Goal: Transaction & Acquisition: Subscribe to service/newsletter

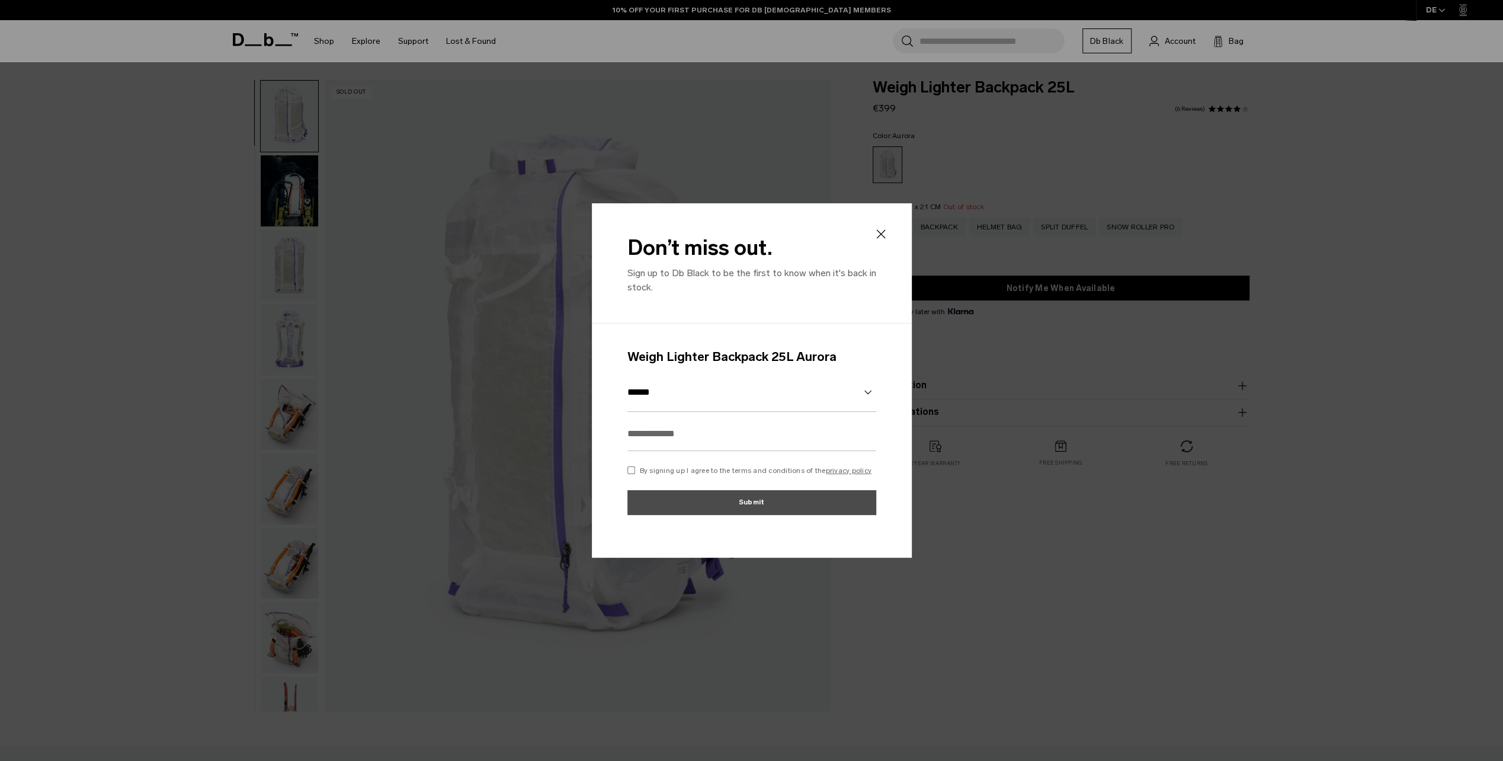
click at [781, 396] on select "******" at bounding box center [752, 392] width 249 height 39
click at [783, 393] on select "******" at bounding box center [752, 392] width 249 height 39
click at [729, 431] on input "text" at bounding box center [752, 434] width 249 height 34
type input "**********"
click at [668, 469] on p "By signing up I agree to the terms and conditions of the privacy policy" at bounding box center [756, 470] width 232 height 11
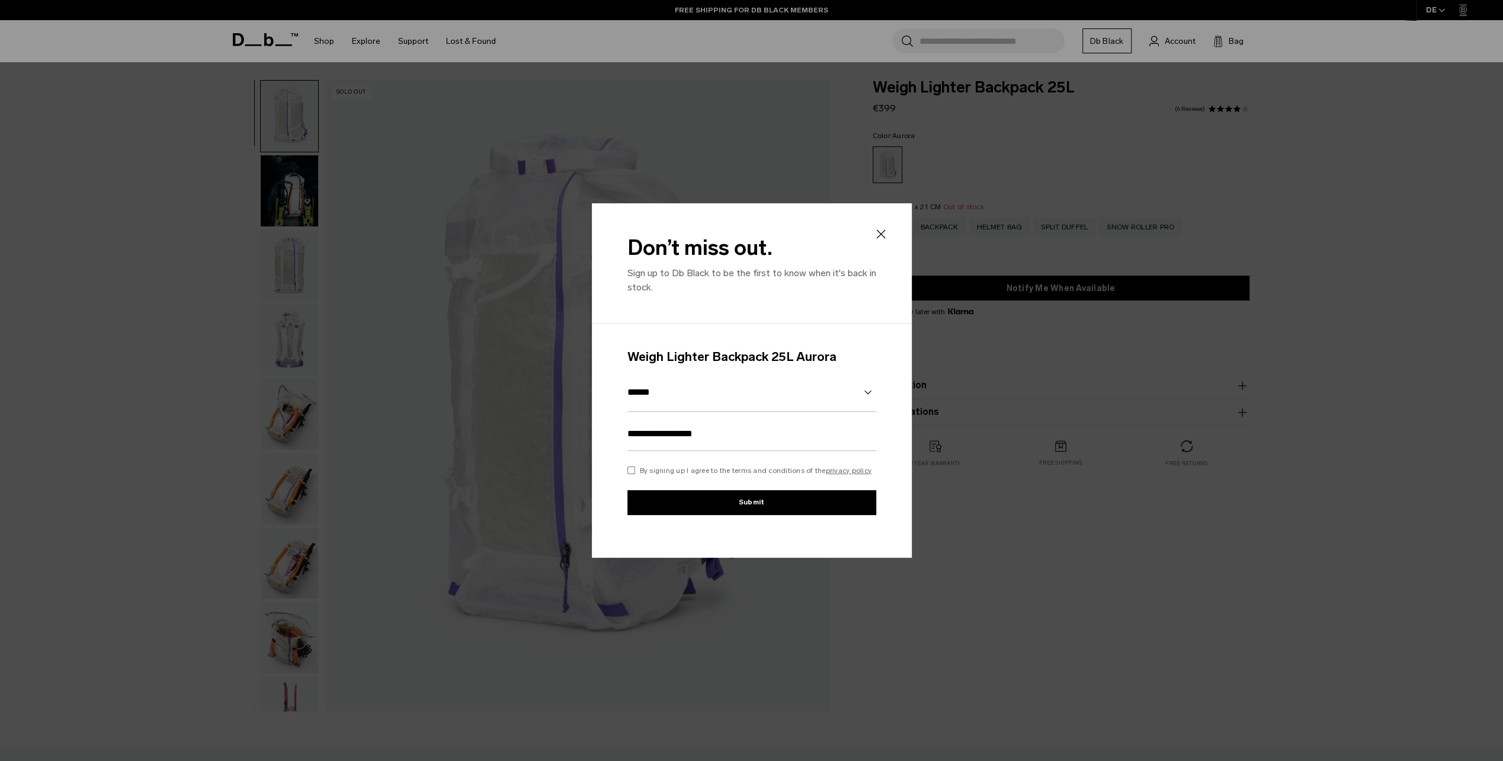
click at [694, 493] on button "Submit" at bounding box center [752, 502] width 249 height 25
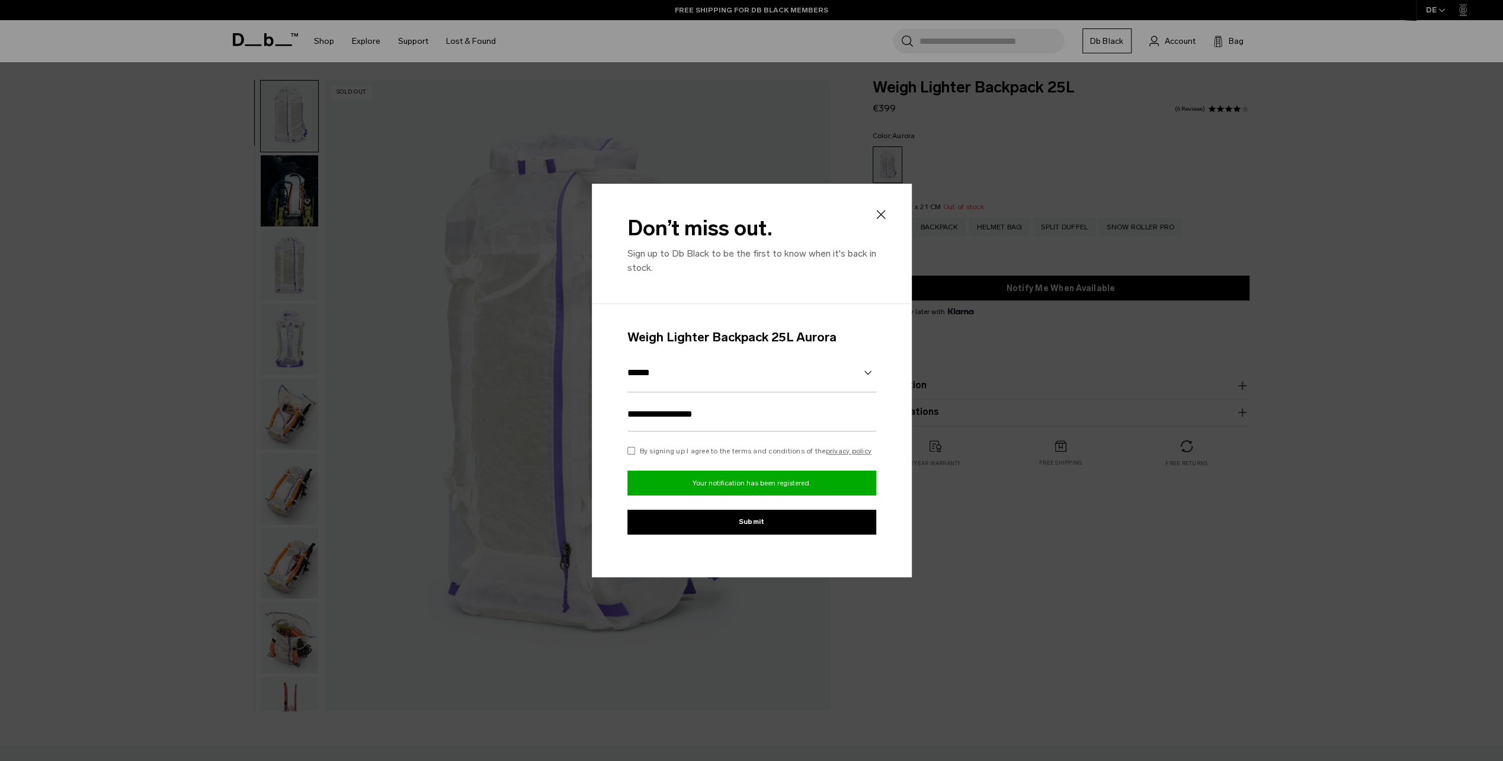
click at [879, 212] on icon at bounding box center [880, 214] width 9 height 9
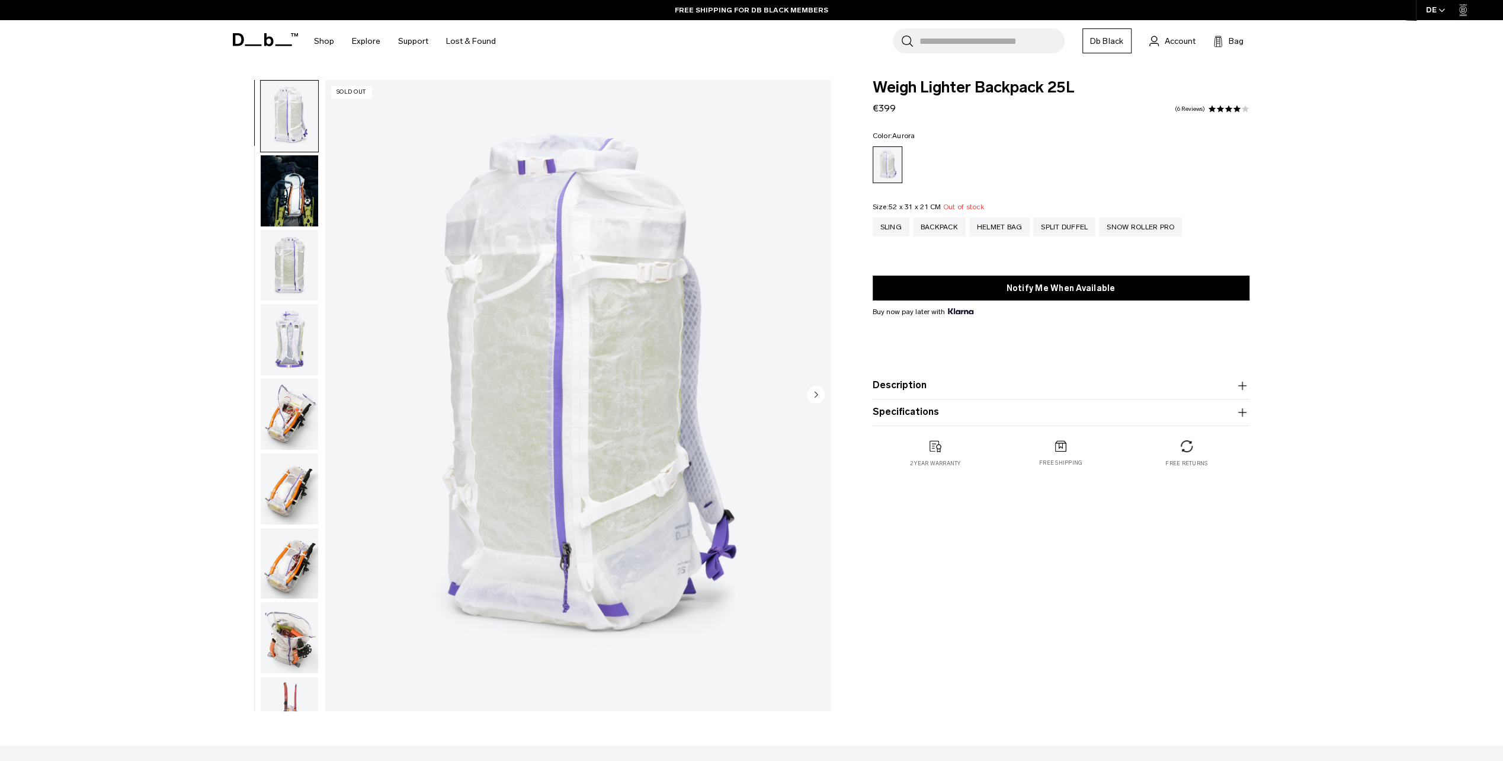
click at [316, 188] on img "button" at bounding box center [289, 190] width 57 height 71
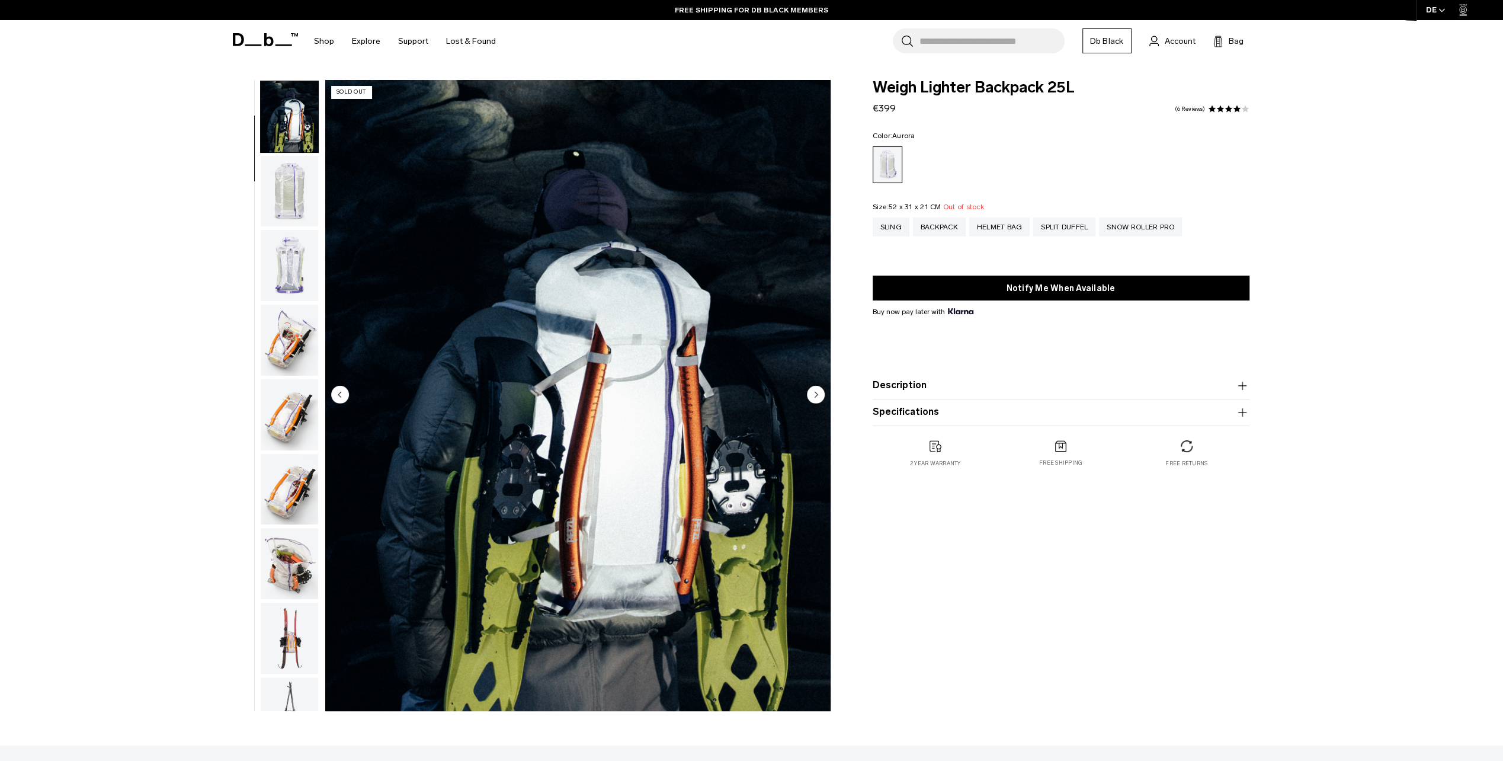
scroll to position [75, 0]
click at [284, 202] on img "button" at bounding box center [289, 190] width 57 height 71
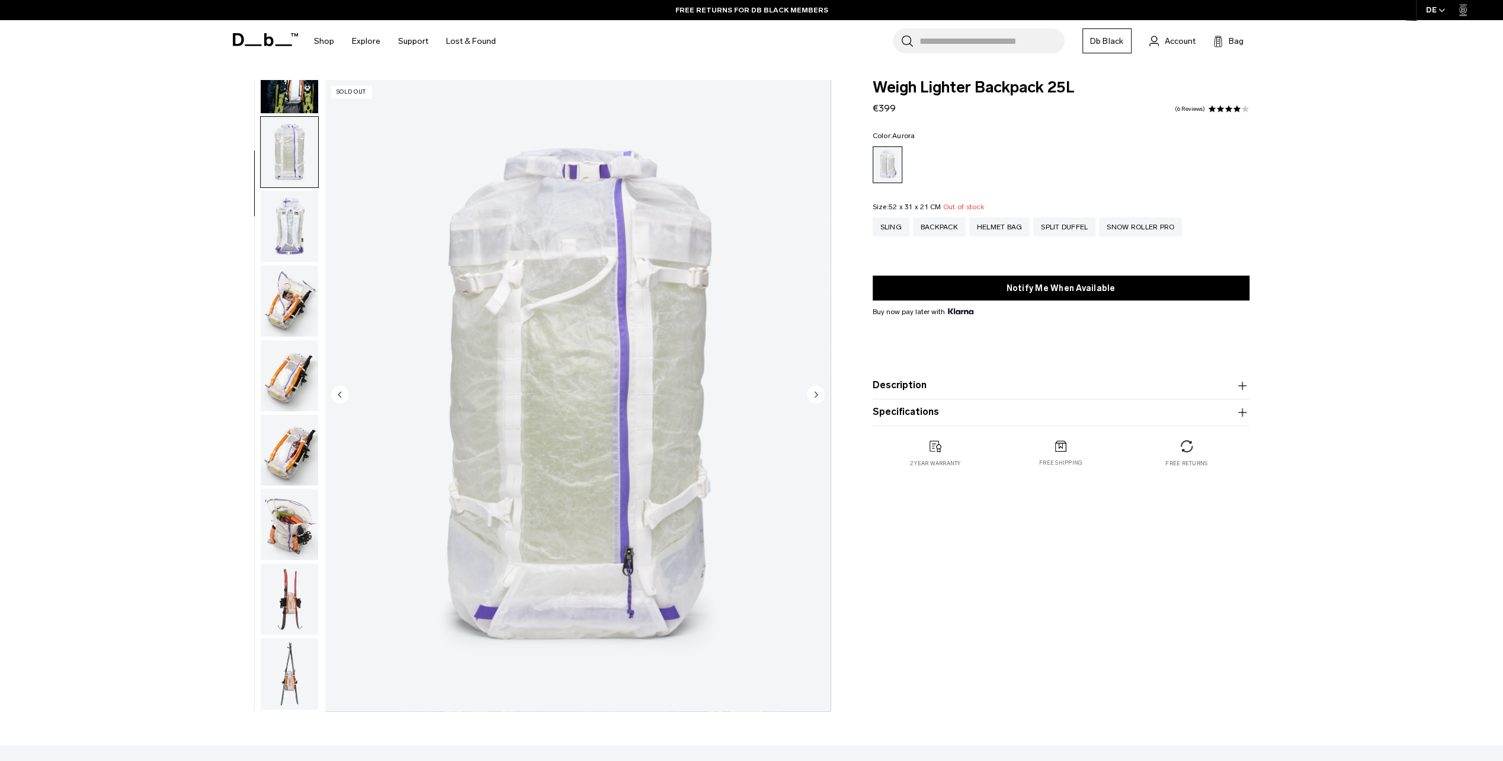
scroll to position [149, 0]
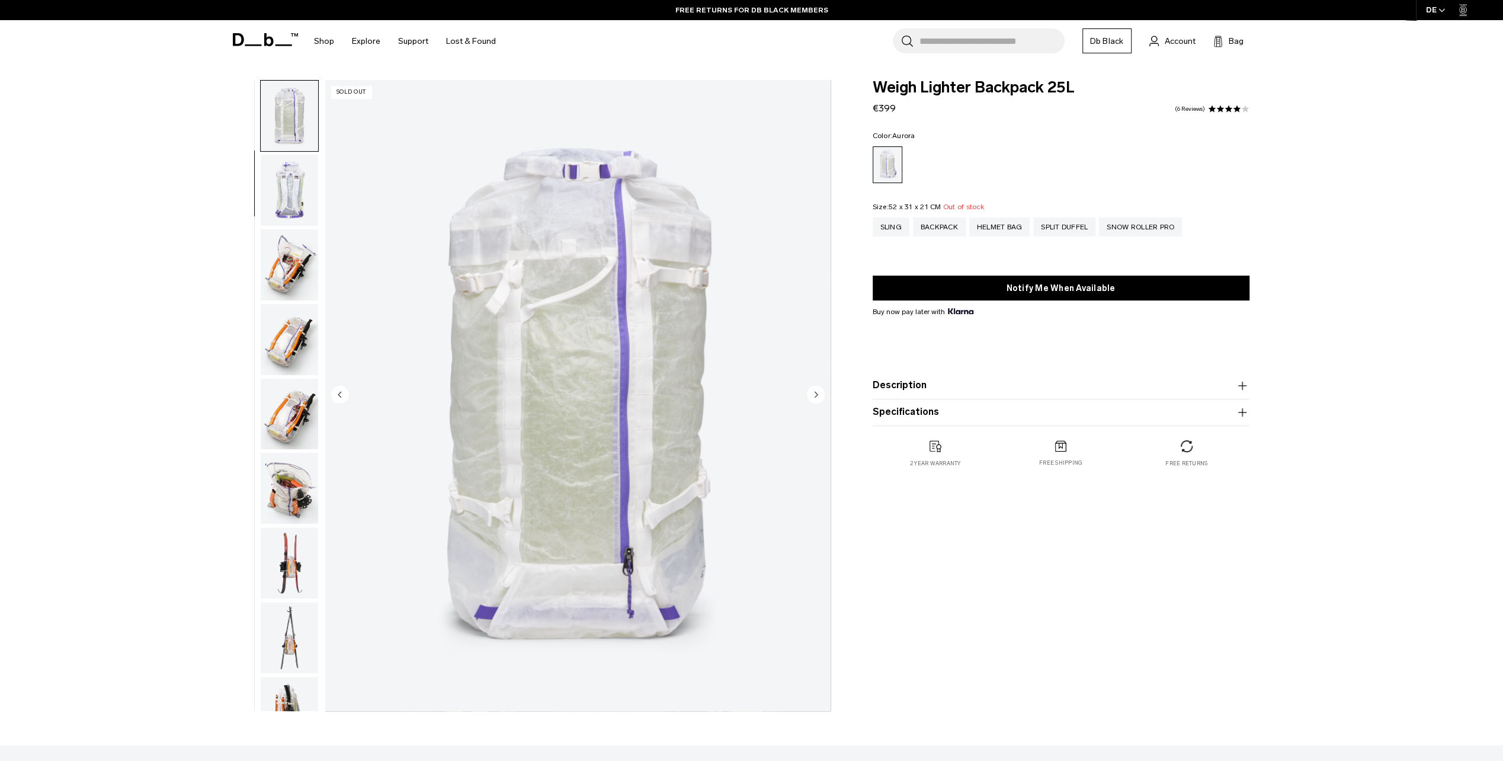
click at [284, 201] on img "button" at bounding box center [289, 190] width 57 height 71
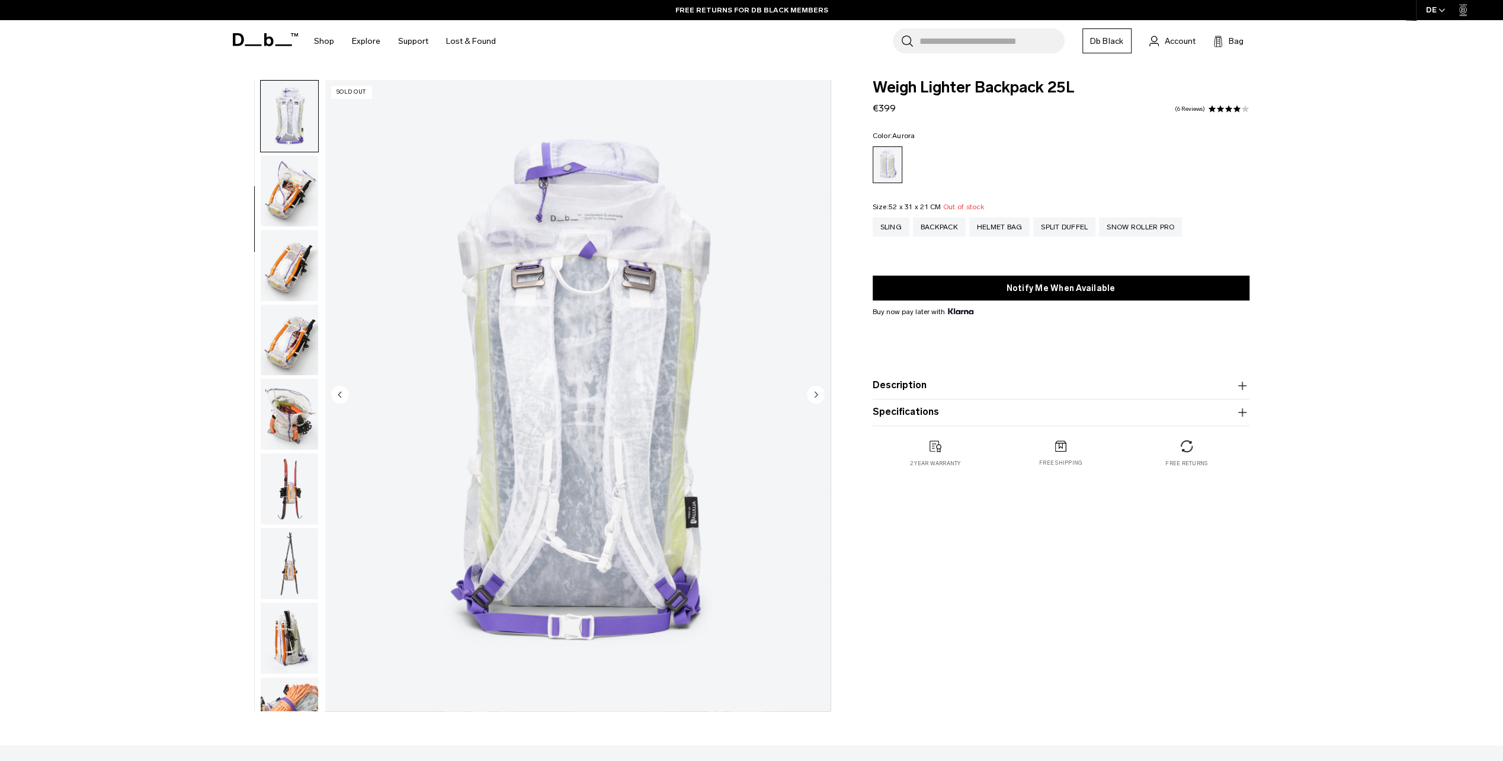
scroll to position [224, 0]
click at [280, 239] on img "button" at bounding box center [289, 264] width 57 height 71
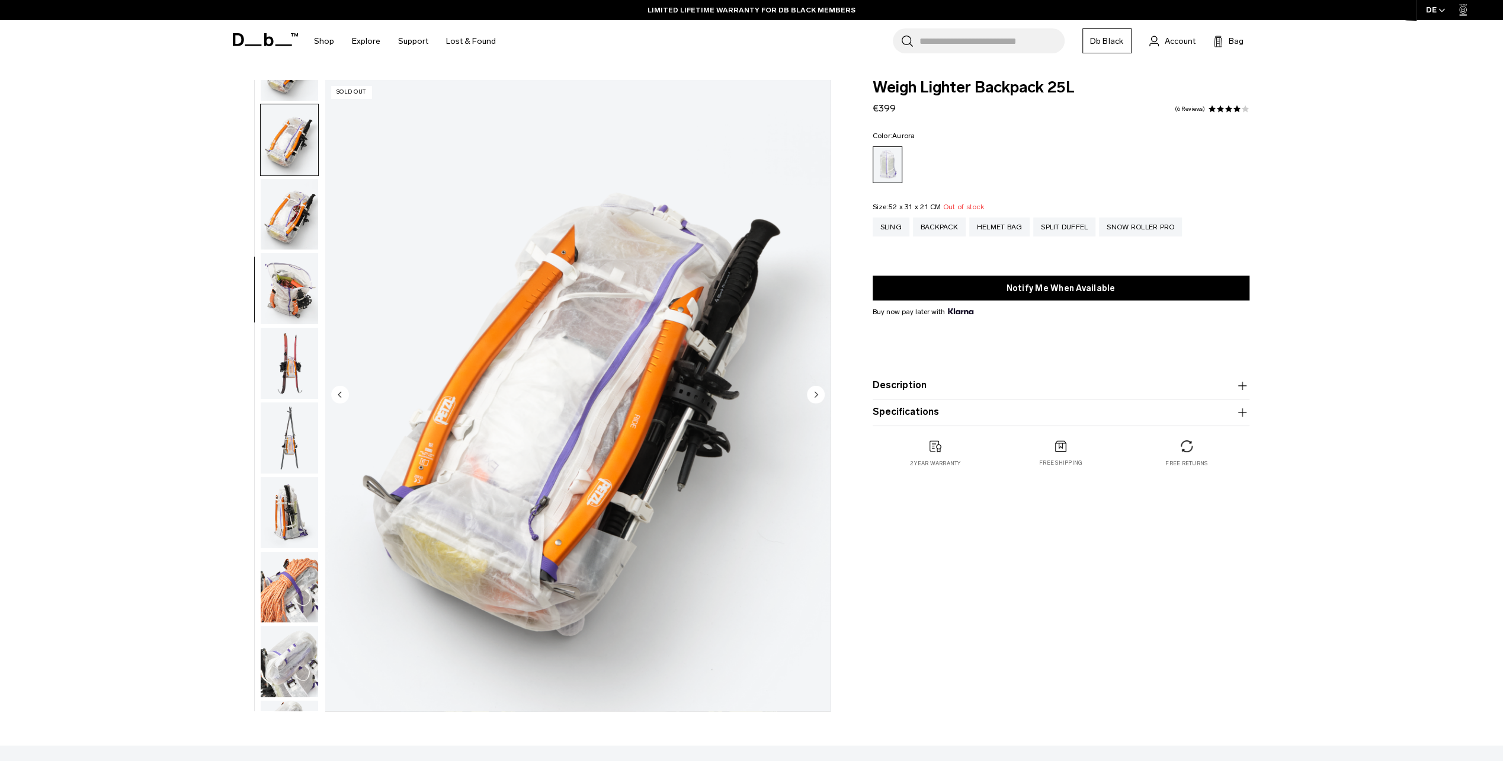
scroll to position [373, 0]
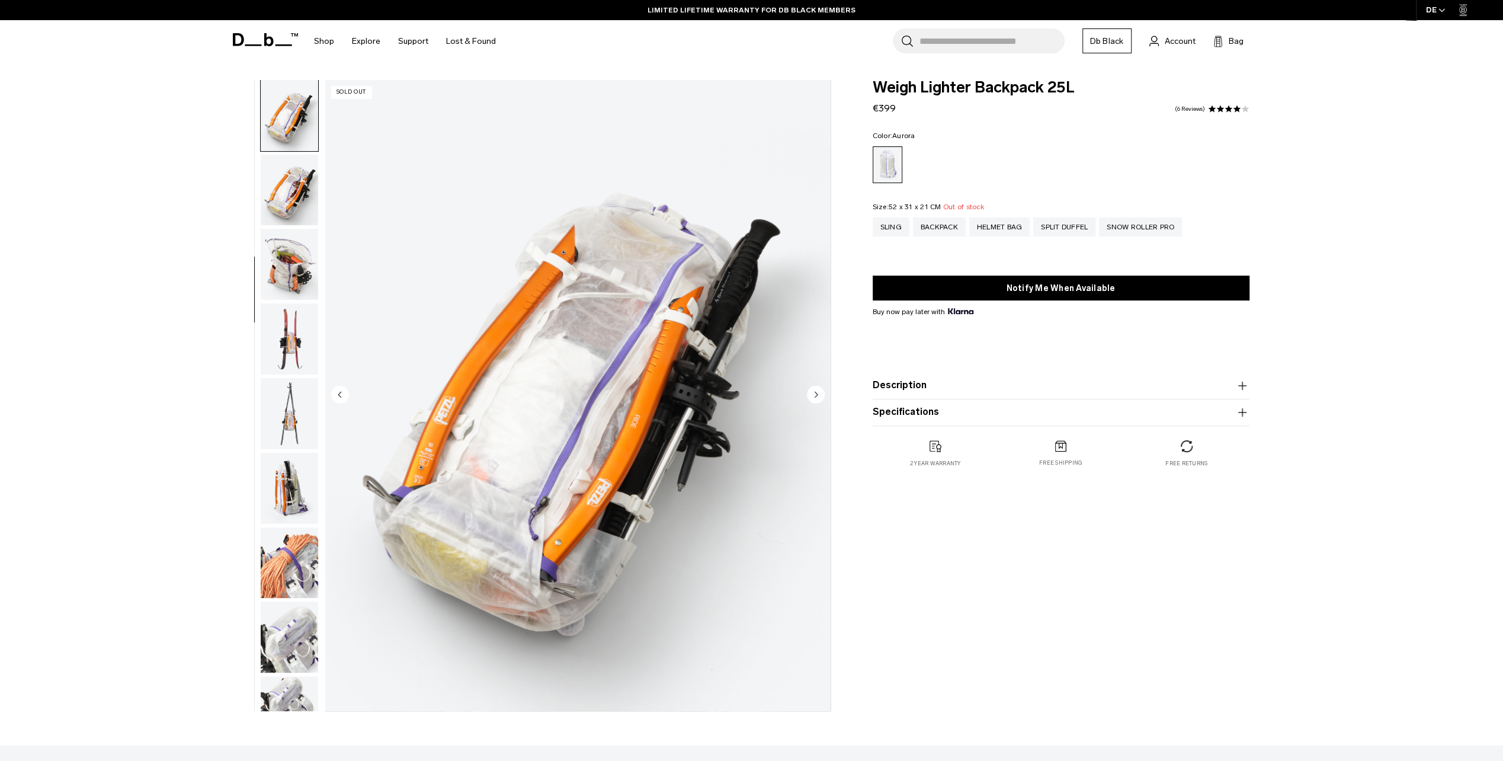
click at [293, 233] on img "button" at bounding box center [289, 264] width 57 height 71
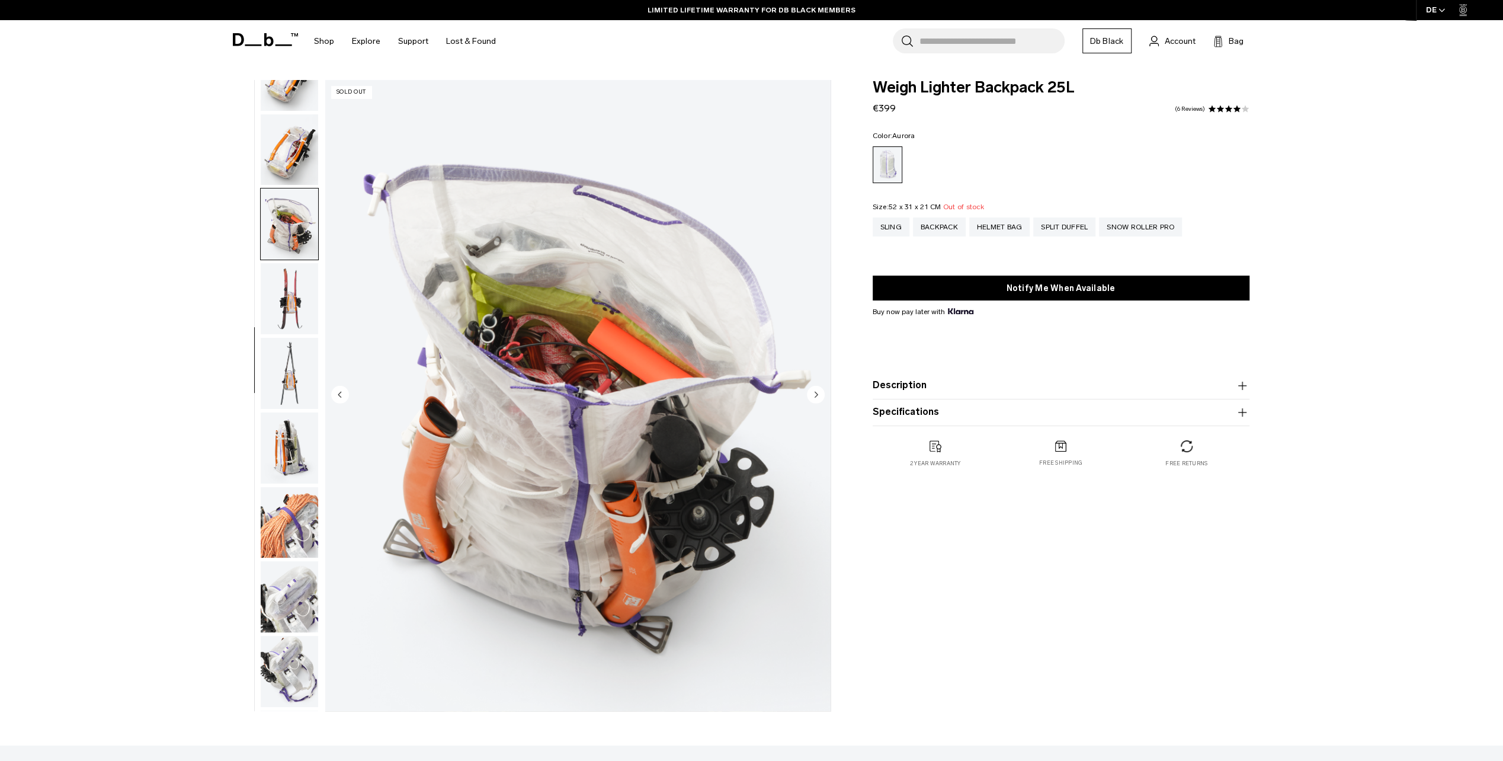
scroll to position [523, 0]
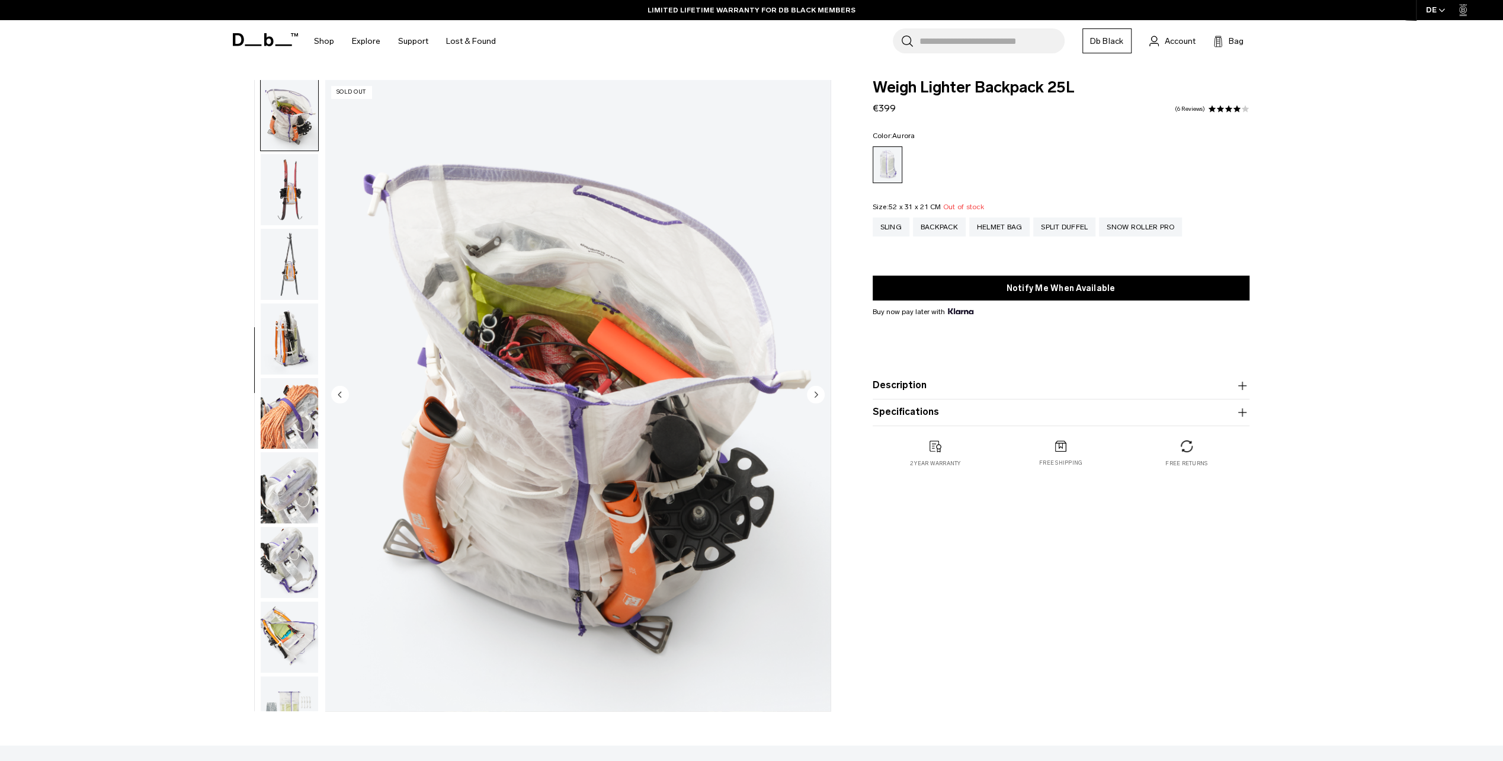
click at [283, 164] on img "button" at bounding box center [289, 189] width 57 height 71
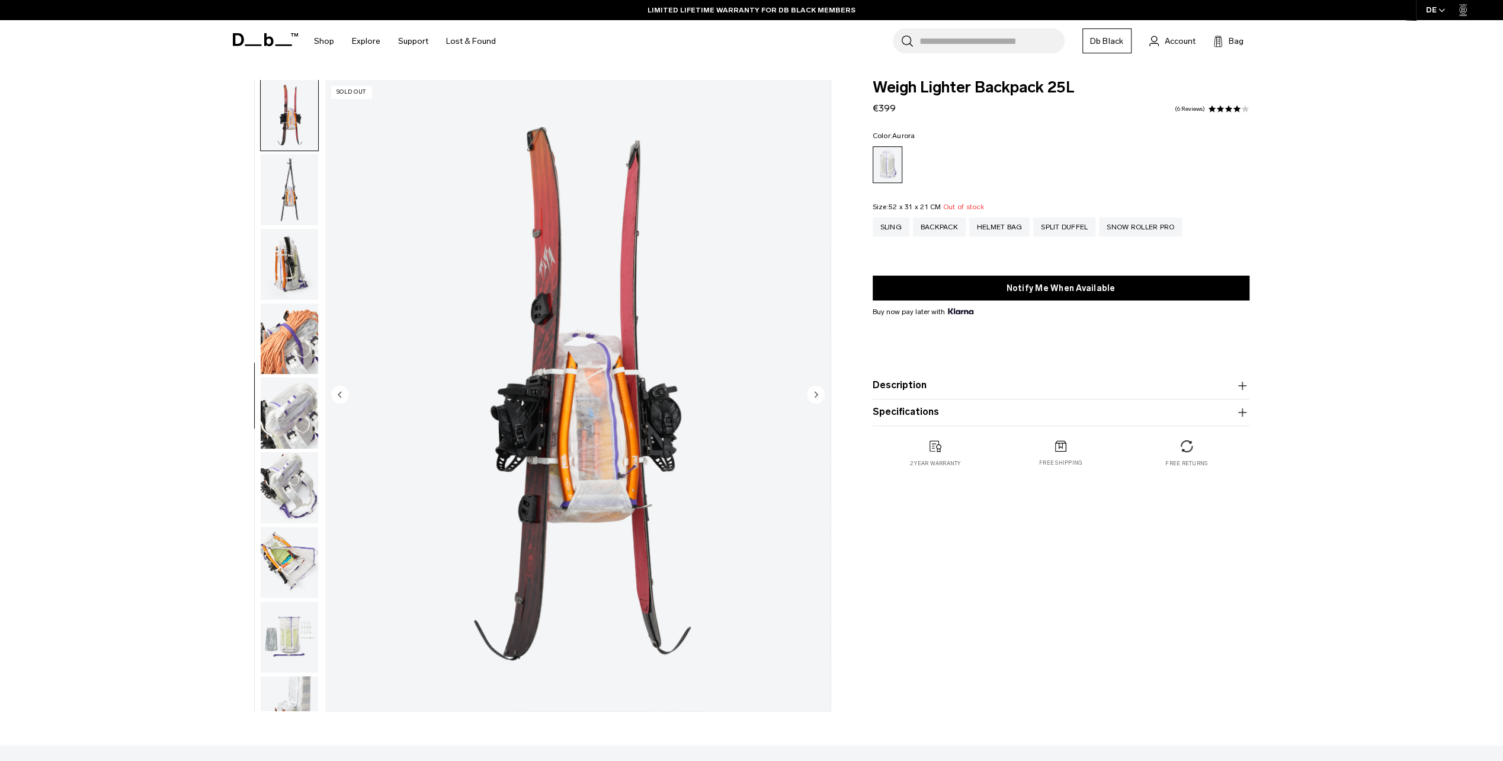
click at [290, 211] on img "button" at bounding box center [289, 189] width 57 height 71
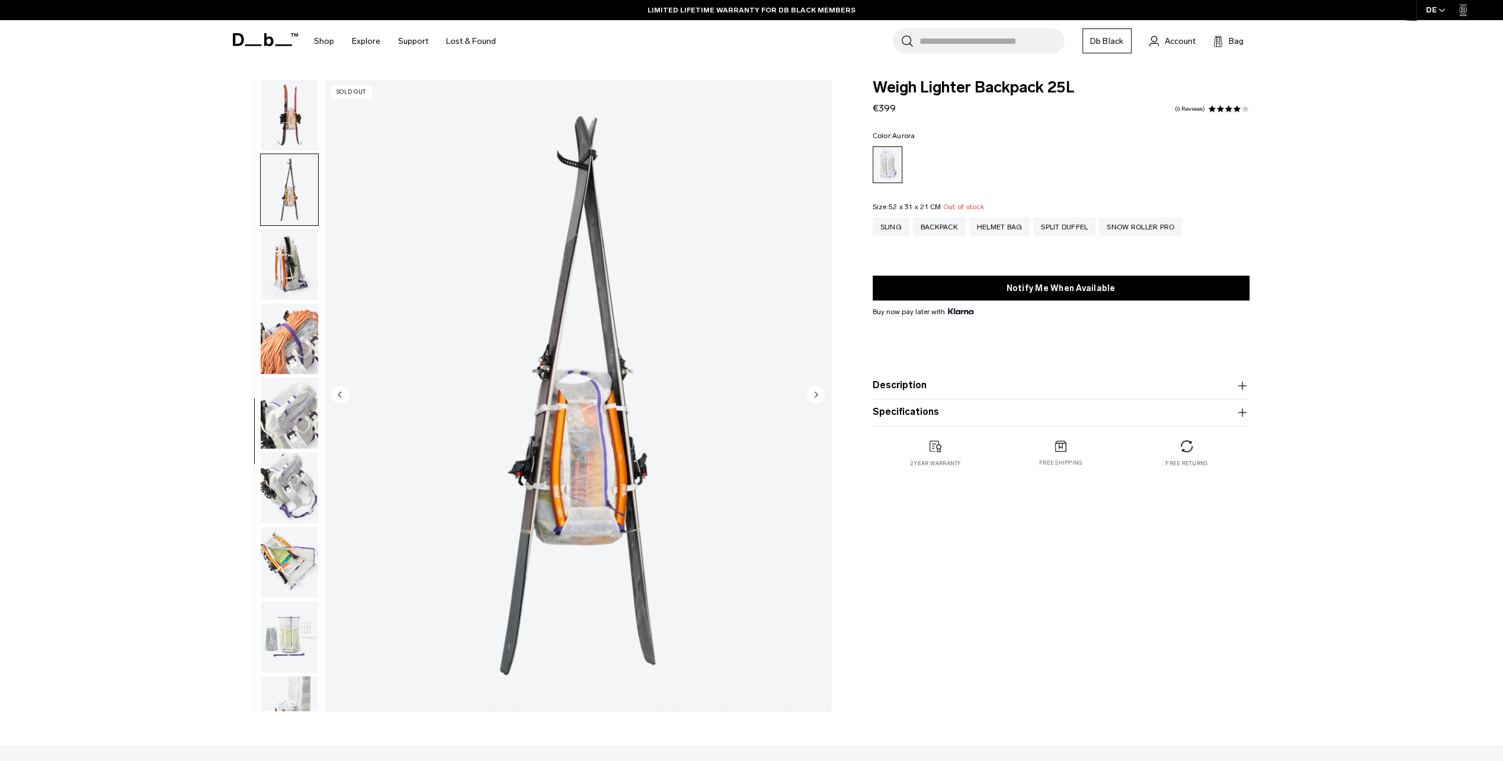
scroll to position [635, 0]
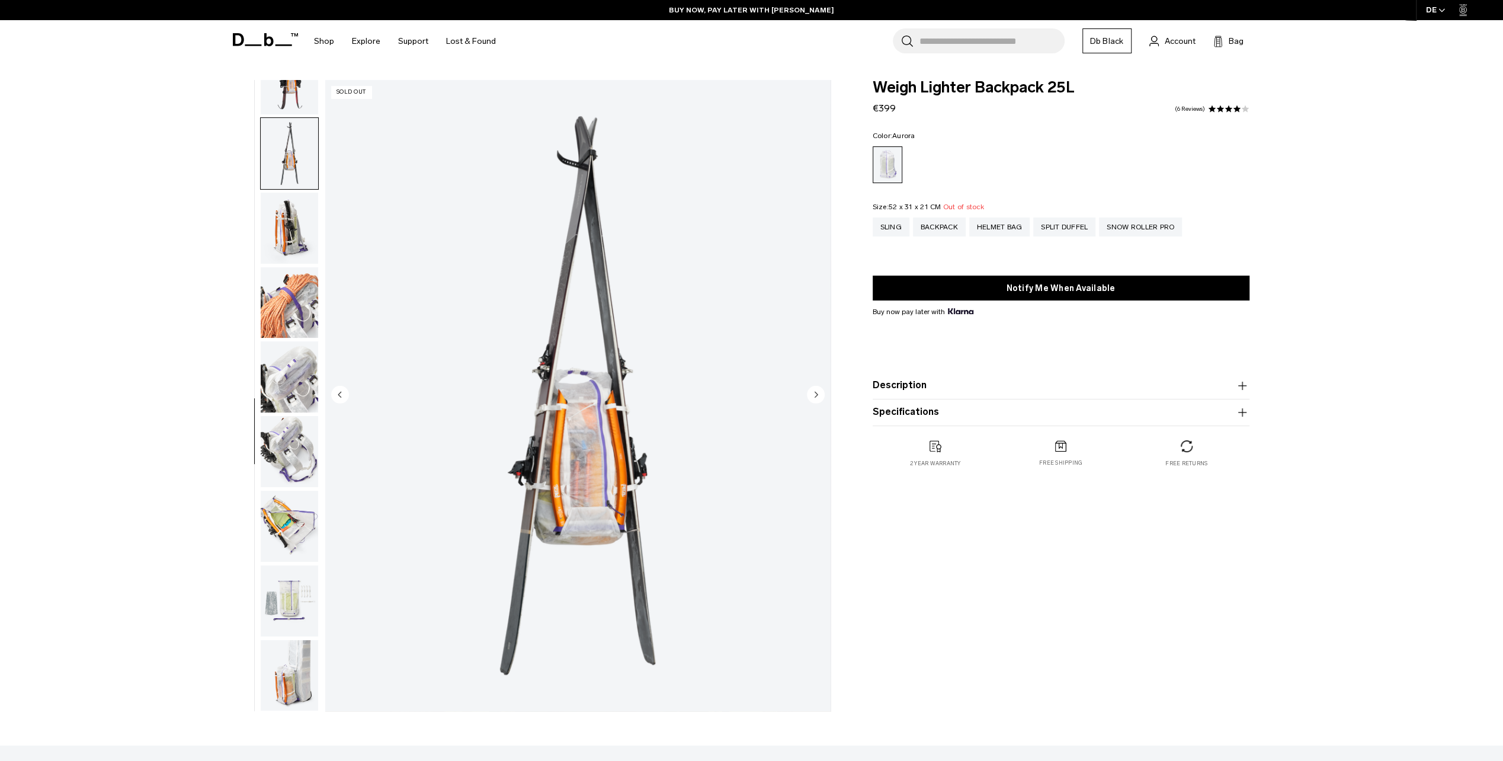
click at [293, 231] on img "button" at bounding box center [289, 228] width 57 height 71
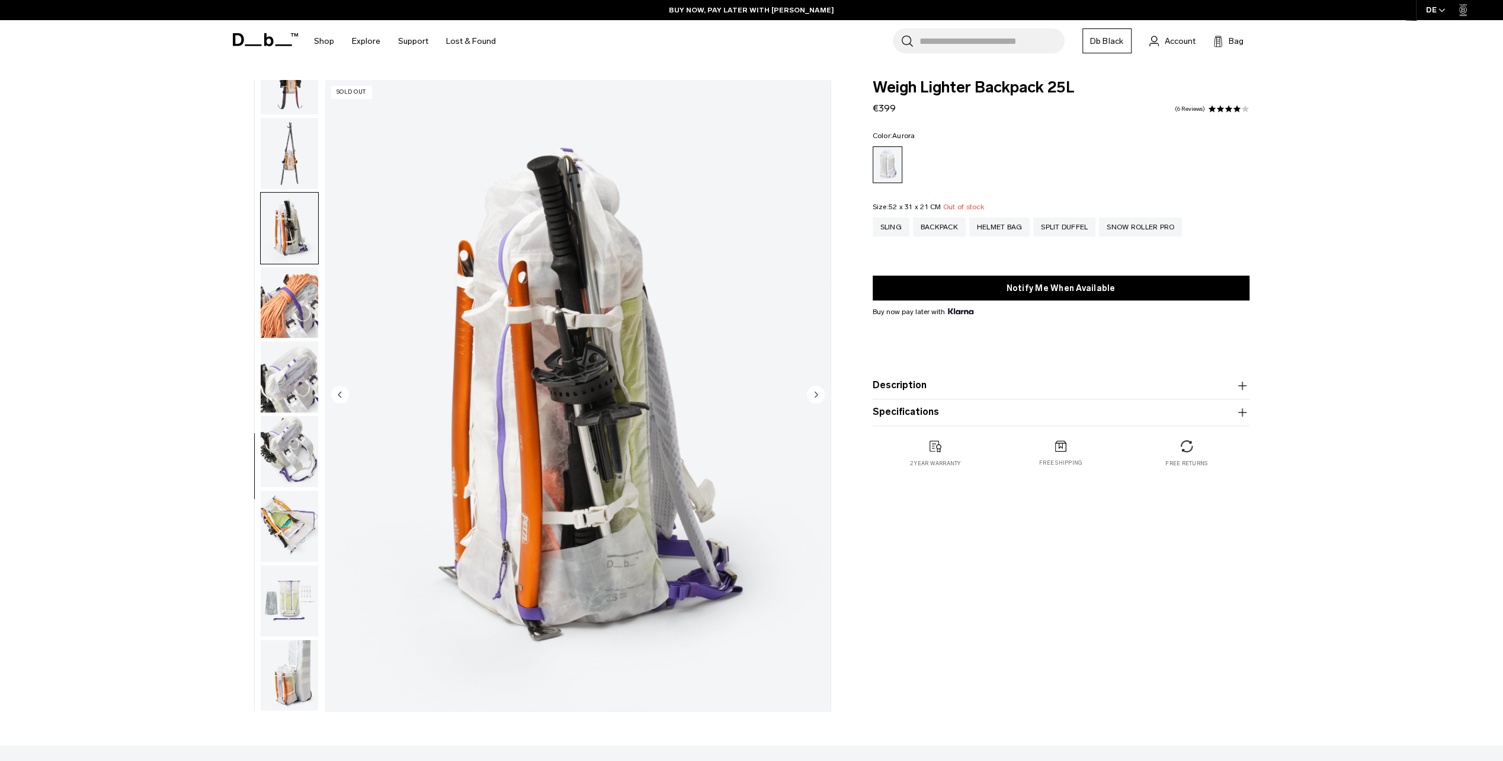
click at [293, 262] on img "button" at bounding box center [289, 228] width 57 height 71
click at [299, 346] on img "button" at bounding box center [289, 376] width 57 height 71
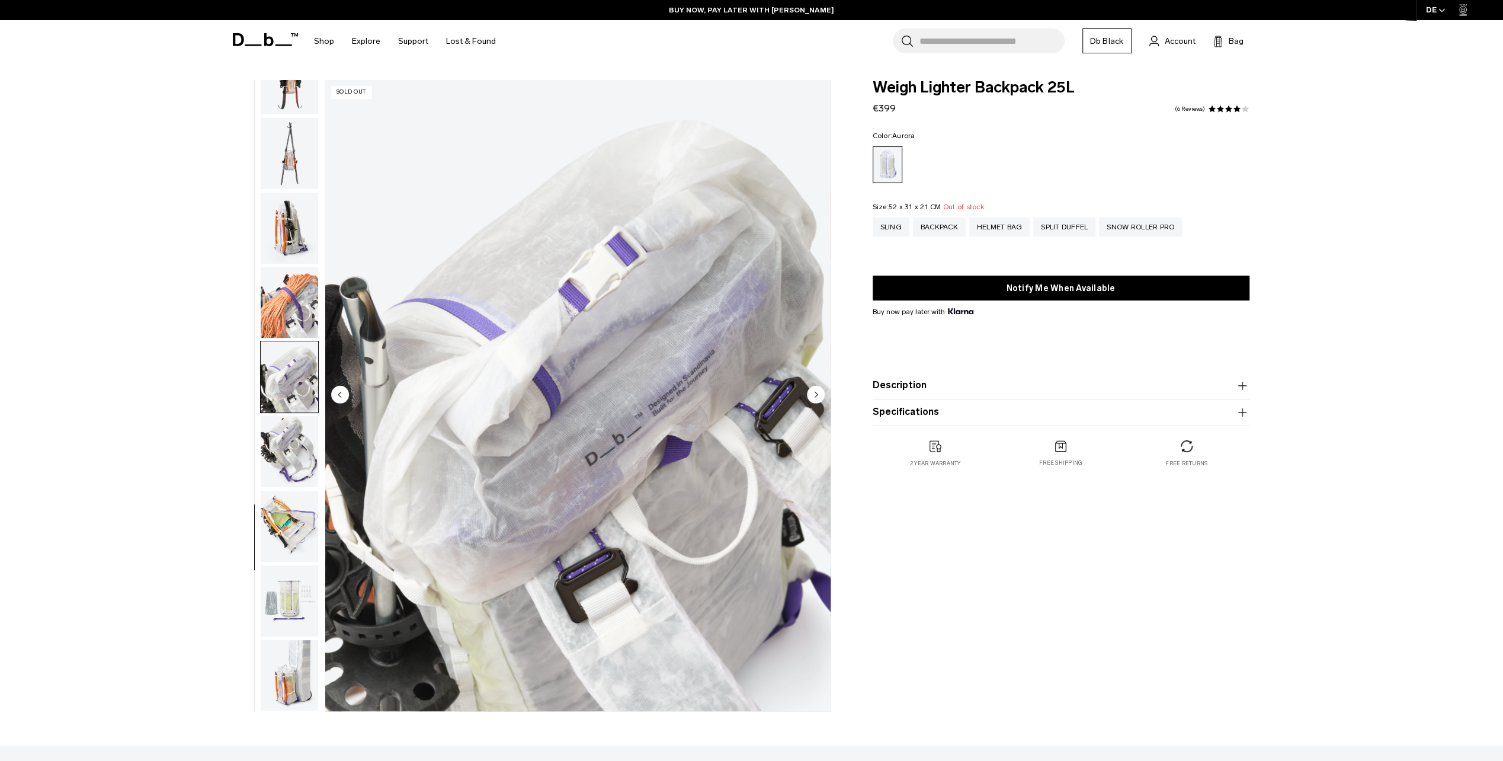
click at [277, 436] on img "button" at bounding box center [289, 451] width 57 height 71
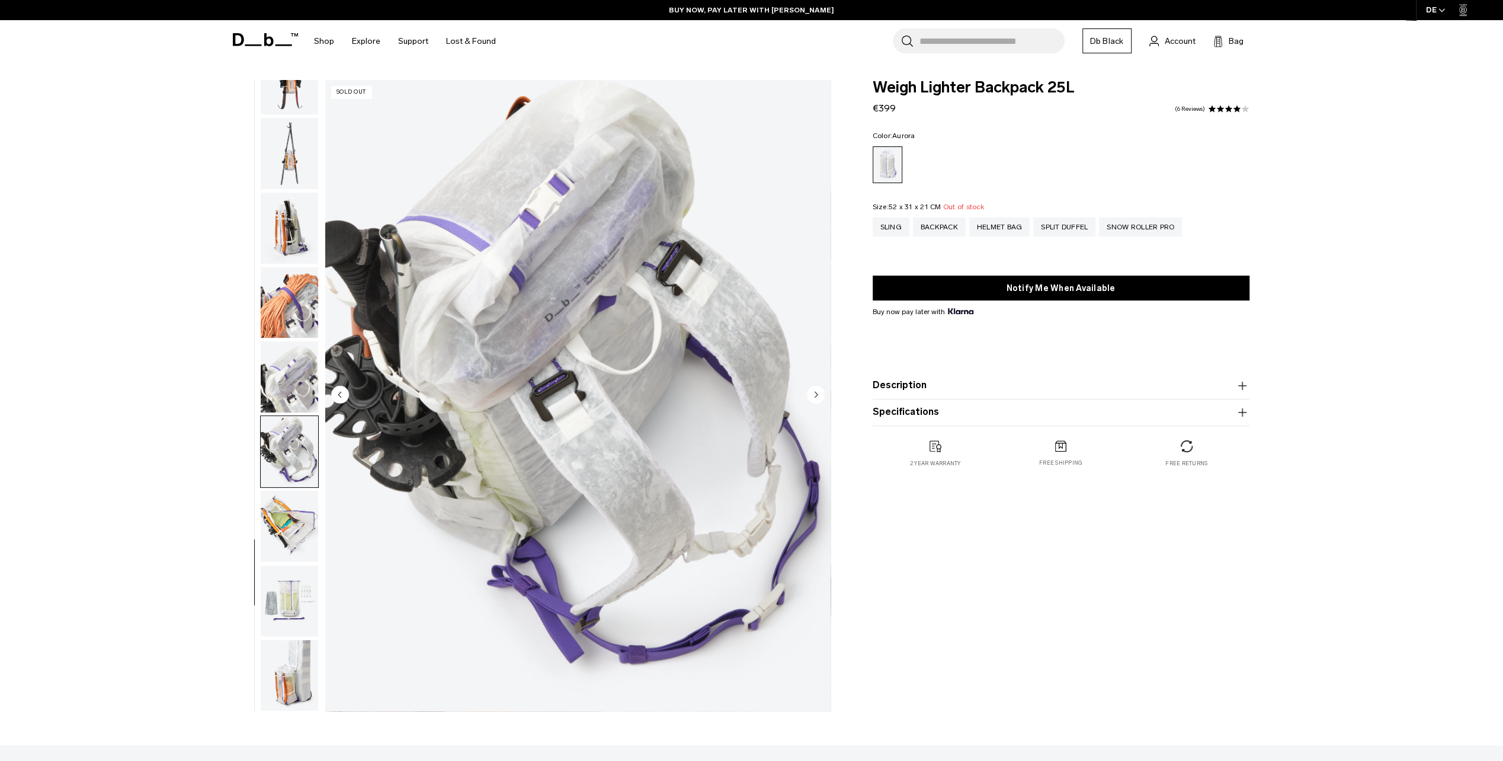
click at [289, 506] on img "button" at bounding box center [289, 526] width 57 height 71
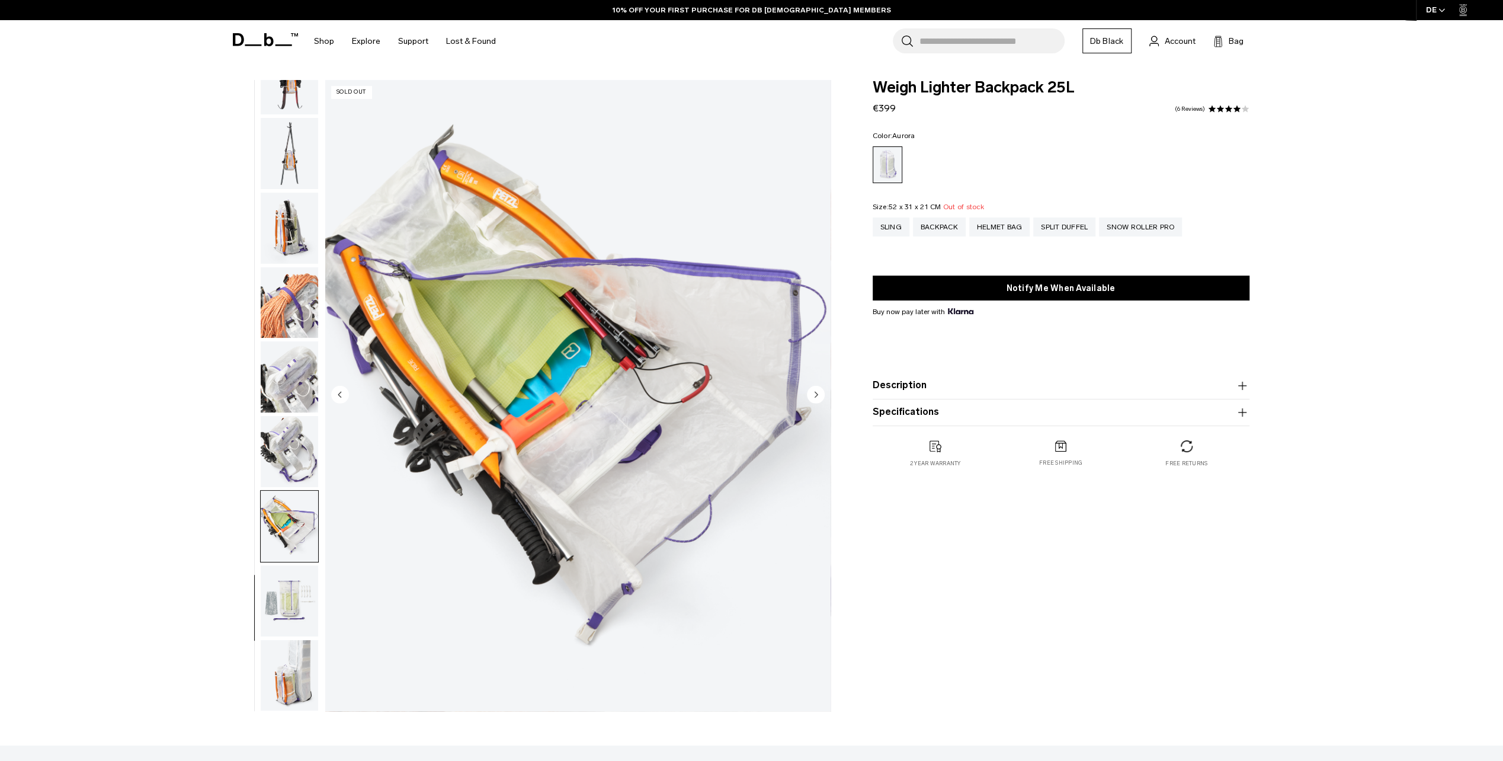
click at [280, 580] on img "button" at bounding box center [289, 600] width 57 height 71
